Goal: Information Seeking & Learning: Stay updated

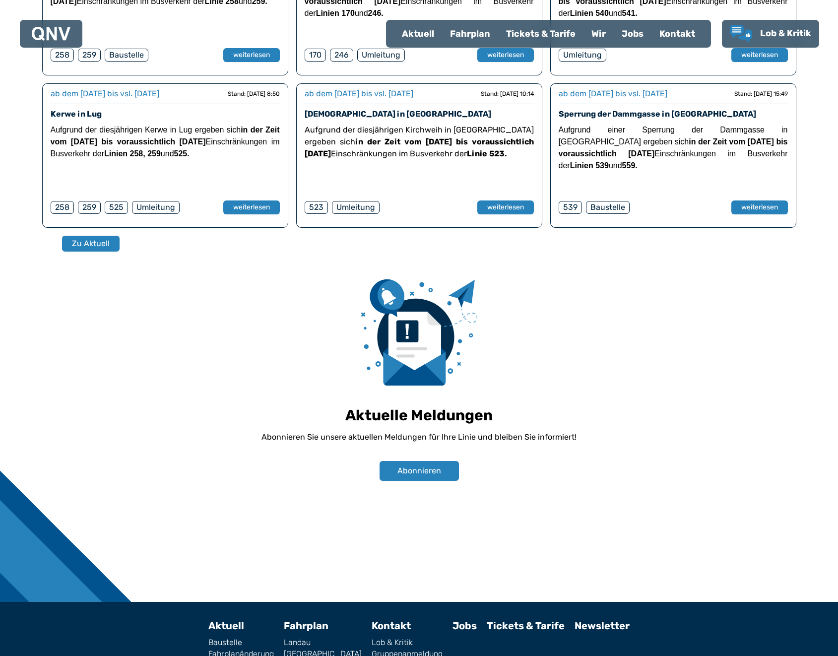
scroll to position [595, 0]
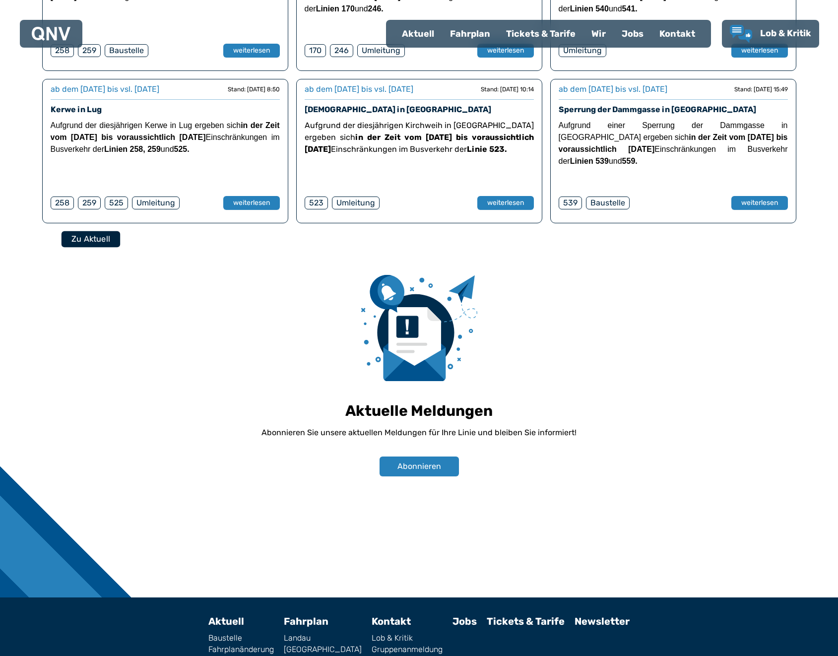
click at [99, 242] on button "Zu Aktuell" at bounding box center [90, 239] width 59 height 16
select select "*"
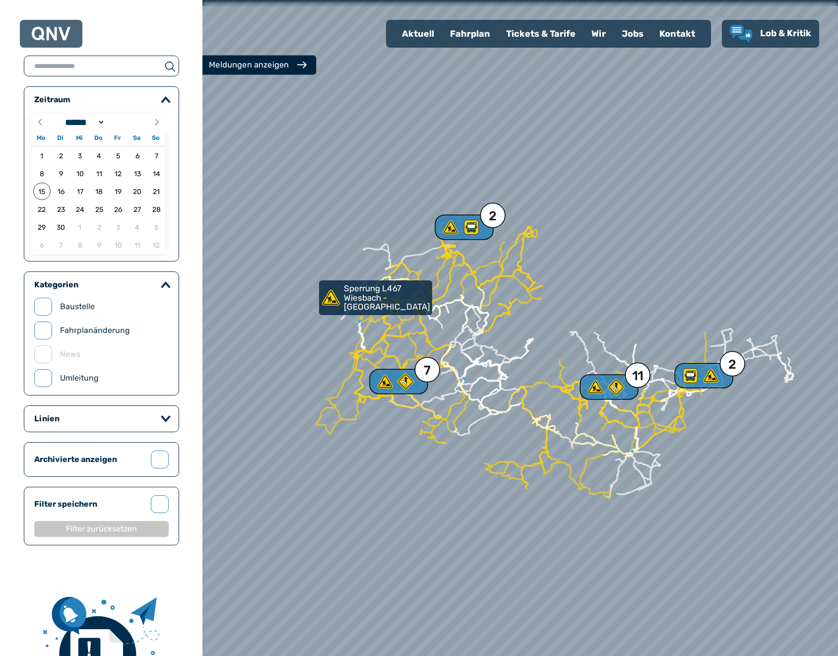
click at [266, 70] on div "Meldungen anzeigen" at bounding box center [249, 65] width 80 height 12
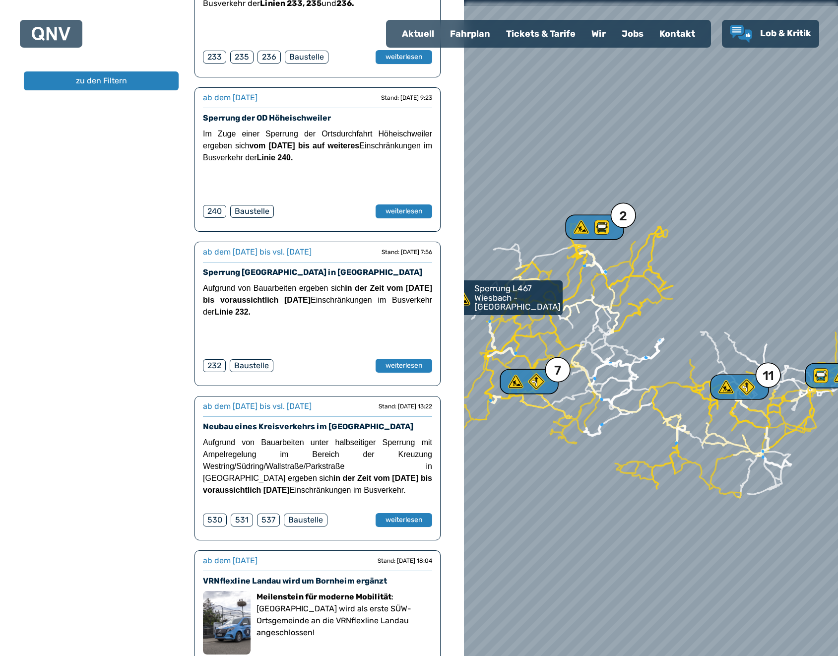
scroll to position [1537, 0]
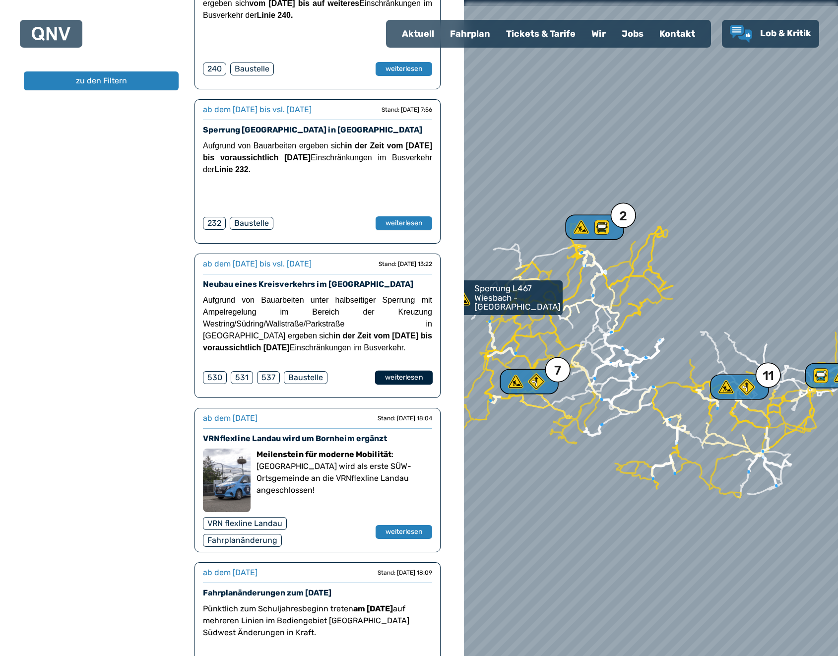
click at [401, 370] on button "weiterlesen" at bounding box center [404, 377] width 58 height 14
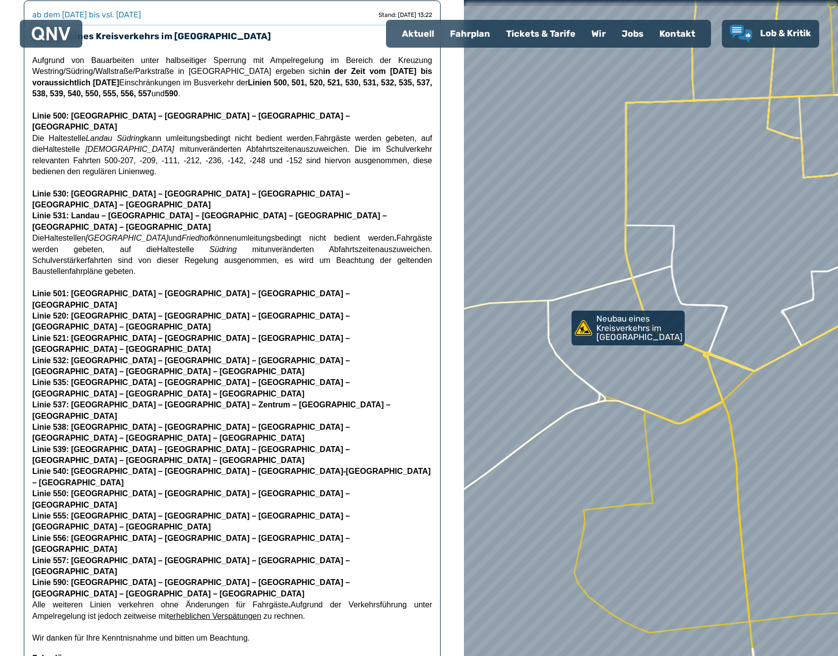
scroll to position [127, 0]
